Goal: Information Seeking & Learning: Learn about a topic

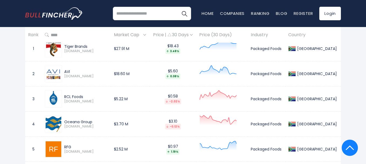
scroll to position [267, 0]
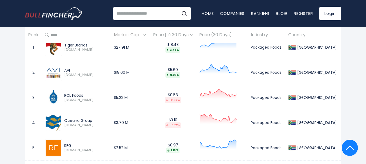
click at [18, 49] on div "[GEOGRAPHIC_DATA] Entire World 30,364 [GEOGRAPHIC_DATA]" at bounding box center [183, 4] width 366 height 472
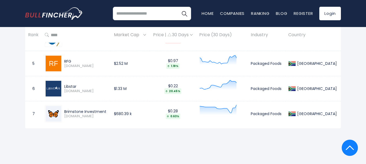
scroll to position [354, 0]
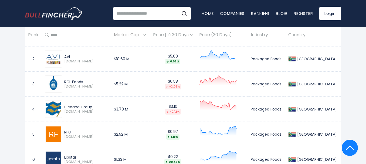
scroll to position [224, 0]
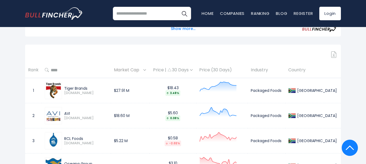
click at [8, 91] on div "[GEOGRAPHIC_DATA] Entire World 30,364 [GEOGRAPHIC_DATA]" at bounding box center [183, 47] width 366 height 472
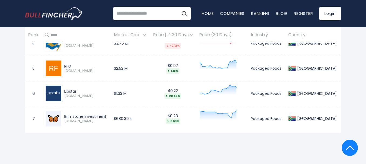
scroll to position [354, 0]
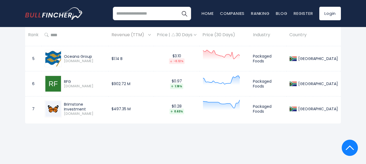
scroll to position [356, 0]
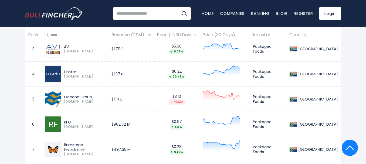
scroll to position [324, 0]
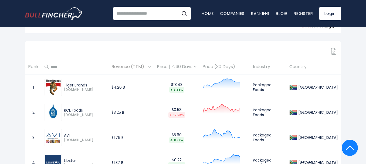
scroll to position [227, 0]
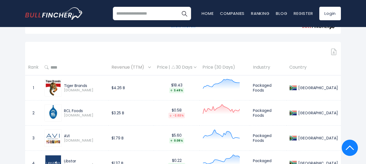
click at [14, 87] on div "[GEOGRAPHIC_DATA] Entire World 30,364 [GEOGRAPHIC_DATA]" at bounding box center [183, 44] width 366 height 472
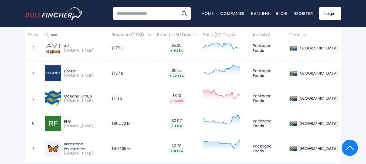
scroll to position [324, 0]
